Goal: Check status: Check status

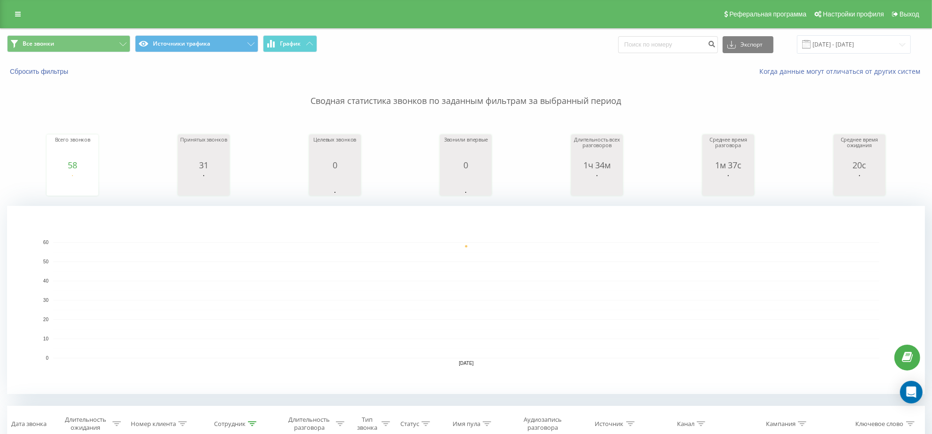
click at [90, 82] on p "Сводная статистика звонков по заданным фильтрам за выбранный период" at bounding box center [466, 91] width 918 height 31
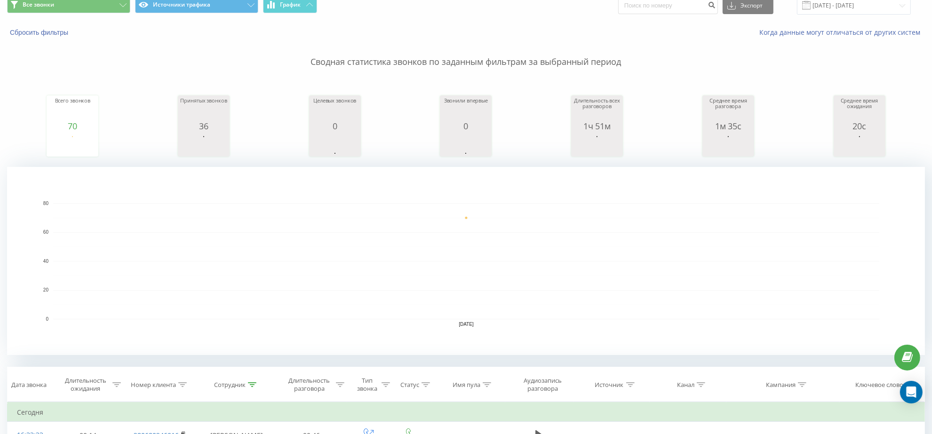
scroll to position [38, 0]
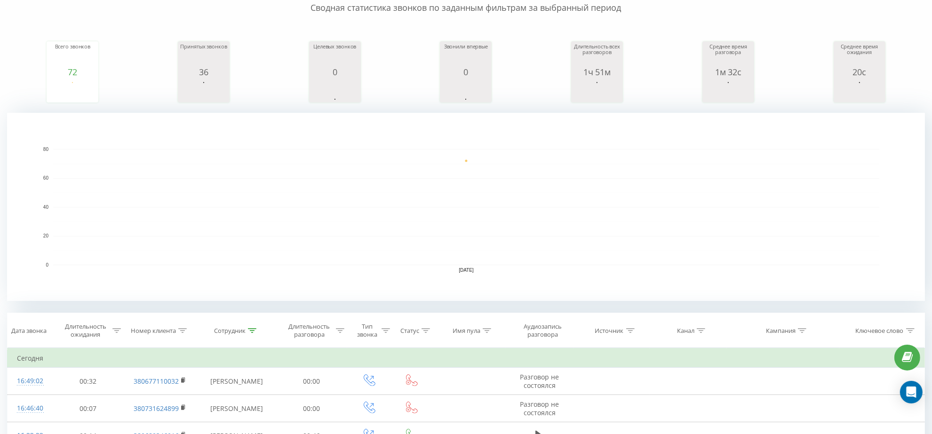
scroll to position [90, 0]
